Goal: Information Seeking & Learning: Learn about a topic

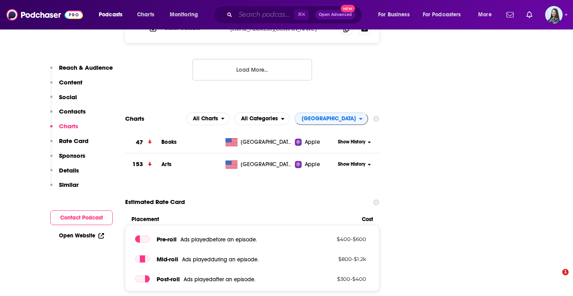
click at [277, 11] on input "Search podcasts, credits, & more..." at bounding box center [265, 14] width 59 height 13
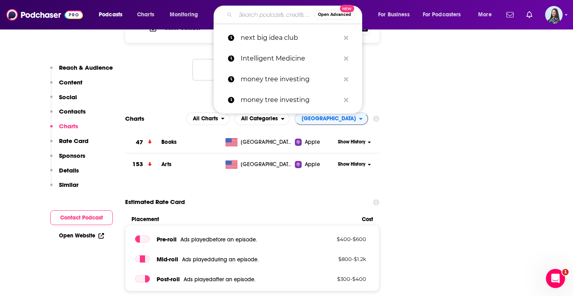
paste input "The [PERSON_NAME] Podcast"
type input "The [PERSON_NAME] Podcast"
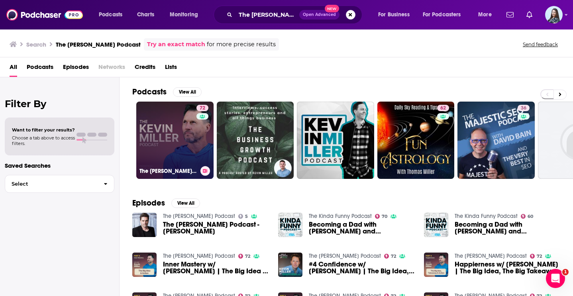
click at [175, 138] on link "72 The [PERSON_NAME] Podcast" at bounding box center [174, 140] width 77 height 77
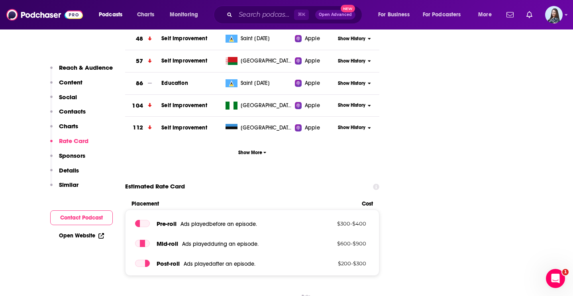
scroll to position [913, 0]
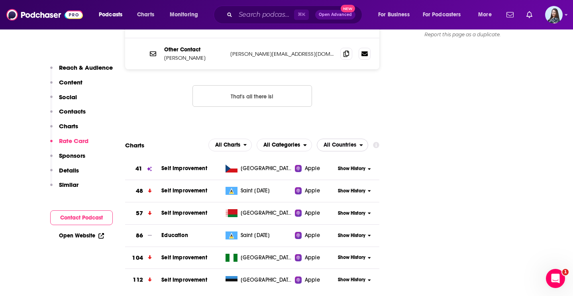
click at [357, 138] on span "All Countries" at bounding box center [338, 145] width 42 height 14
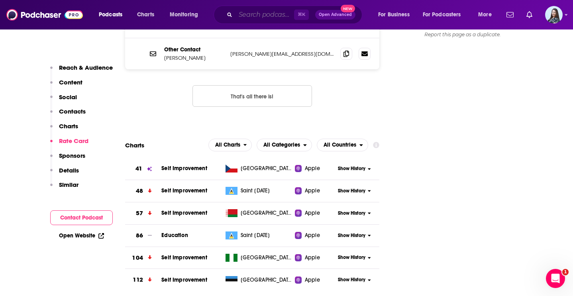
click at [266, 10] on input "Search podcasts, credits, & more..." at bounding box center [265, 14] width 59 height 13
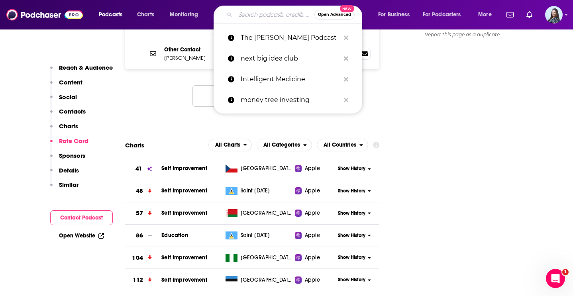
paste input "Something You Should Know"
type input "Something You Should Know"
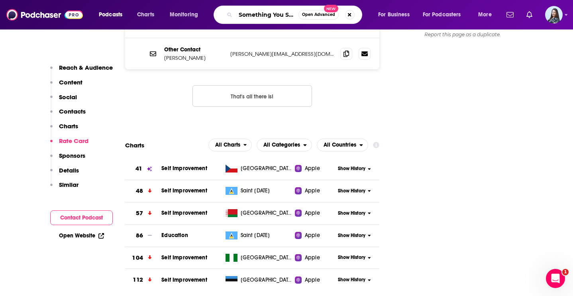
scroll to position [0, 30]
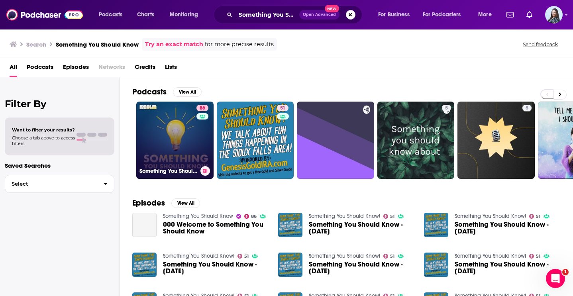
click at [176, 128] on link "86 Something You Should Know" at bounding box center [174, 140] width 77 height 77
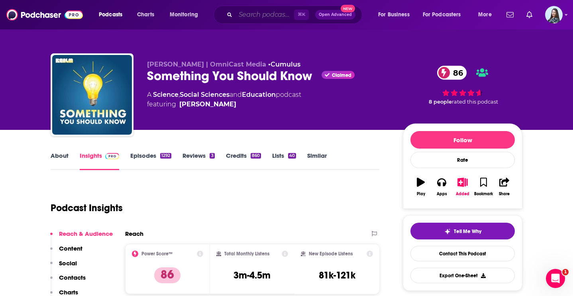
click at [261, 16] on input "Search podcasts, credits, & more..." at bounding box center [265, 14] width 59 height 13
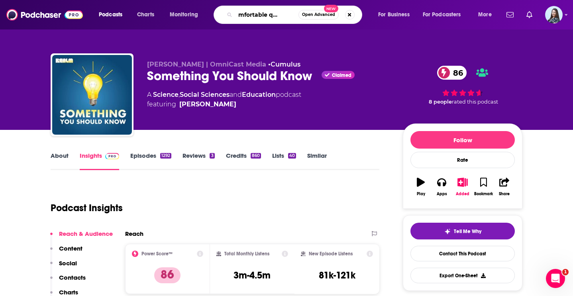
type input "uncomfortable questions"
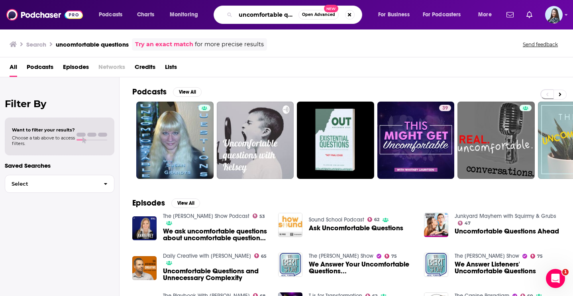
click at [259, 14] on input "uncomfortable questions" at bounding box center [267, 14] width 63 height 13
type input "mentally stronger"
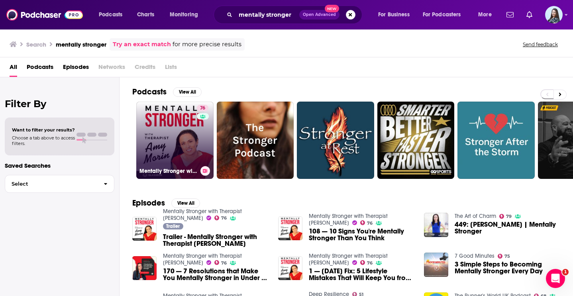
click at [194, 134] on link "76 Mentally Stronger with Therapist [PERSON_NAME]" at bounding box center [174, 140] width 77 height 77
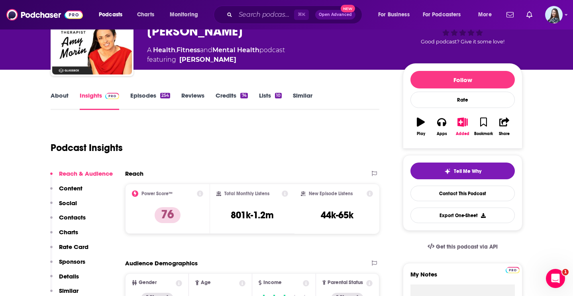
scroll to position [61, 0]
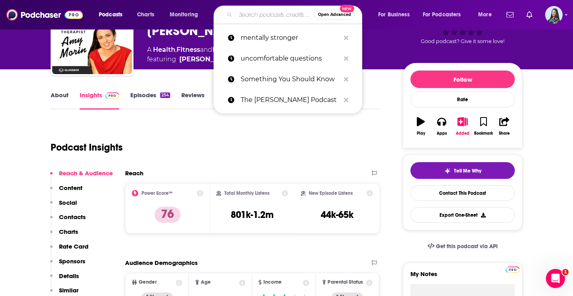
click at [283, 9] on input "Search podcasts, credits, & more..." at bounding box center [275, 14] width 79 height 13
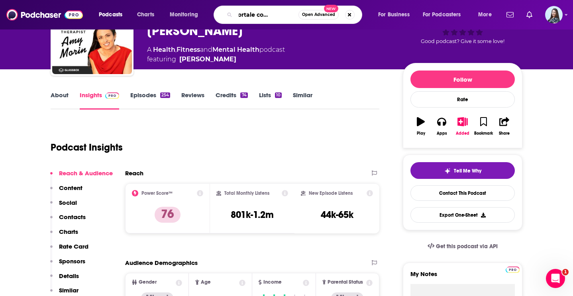
type input "uncomfortale conversations"
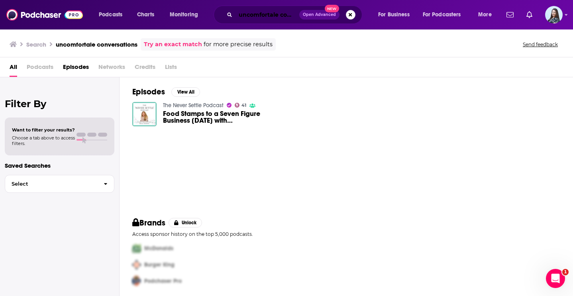
click at [255, 19] on input "uncomfortale conversations" at bounding box center [268, 14] width 64 height 13
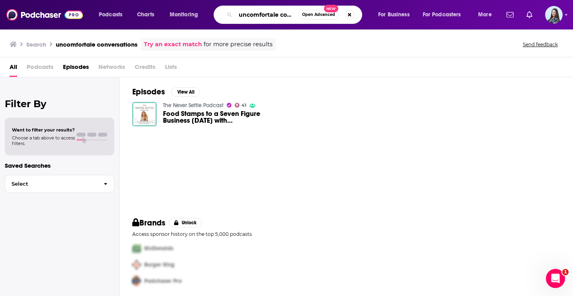
click at [255, 19] on input "uncomfortale conversations" at bounding box center [267, 14] width 63 height 13
paste input "[PERSON_NAME]"
type input "[PERSON_NAME]"
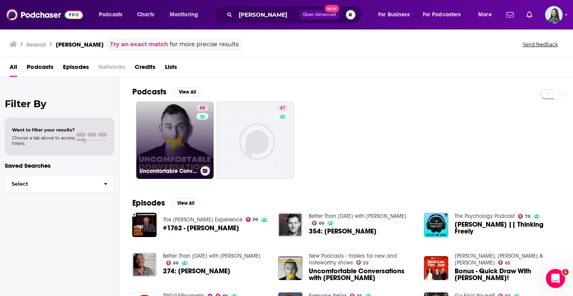
click at [185, 125] on link "65 Uncomfortable Conversations with [PERSON_NAME]" at bounding box center [174, 140] width 77 height 77
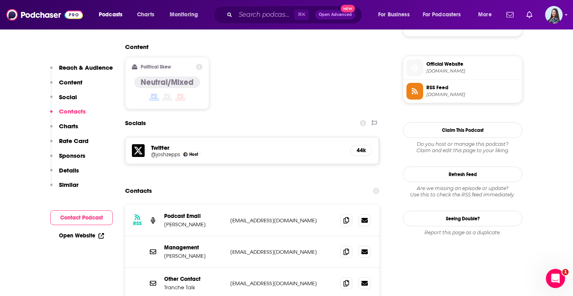
scroll to position [636, 0]
